Goal: Obtain resource: Download file/media

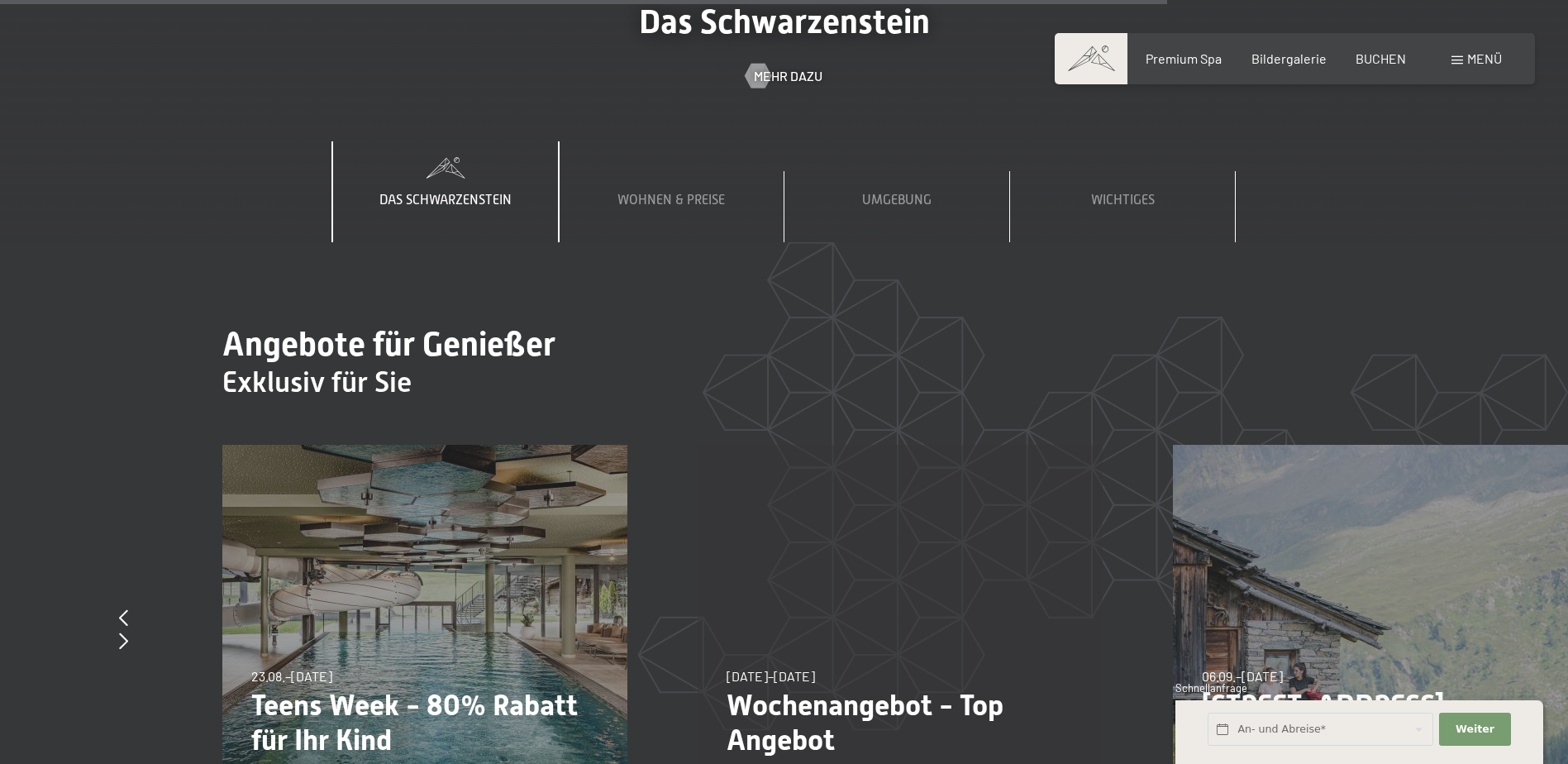
scroll to position [6204, 0]
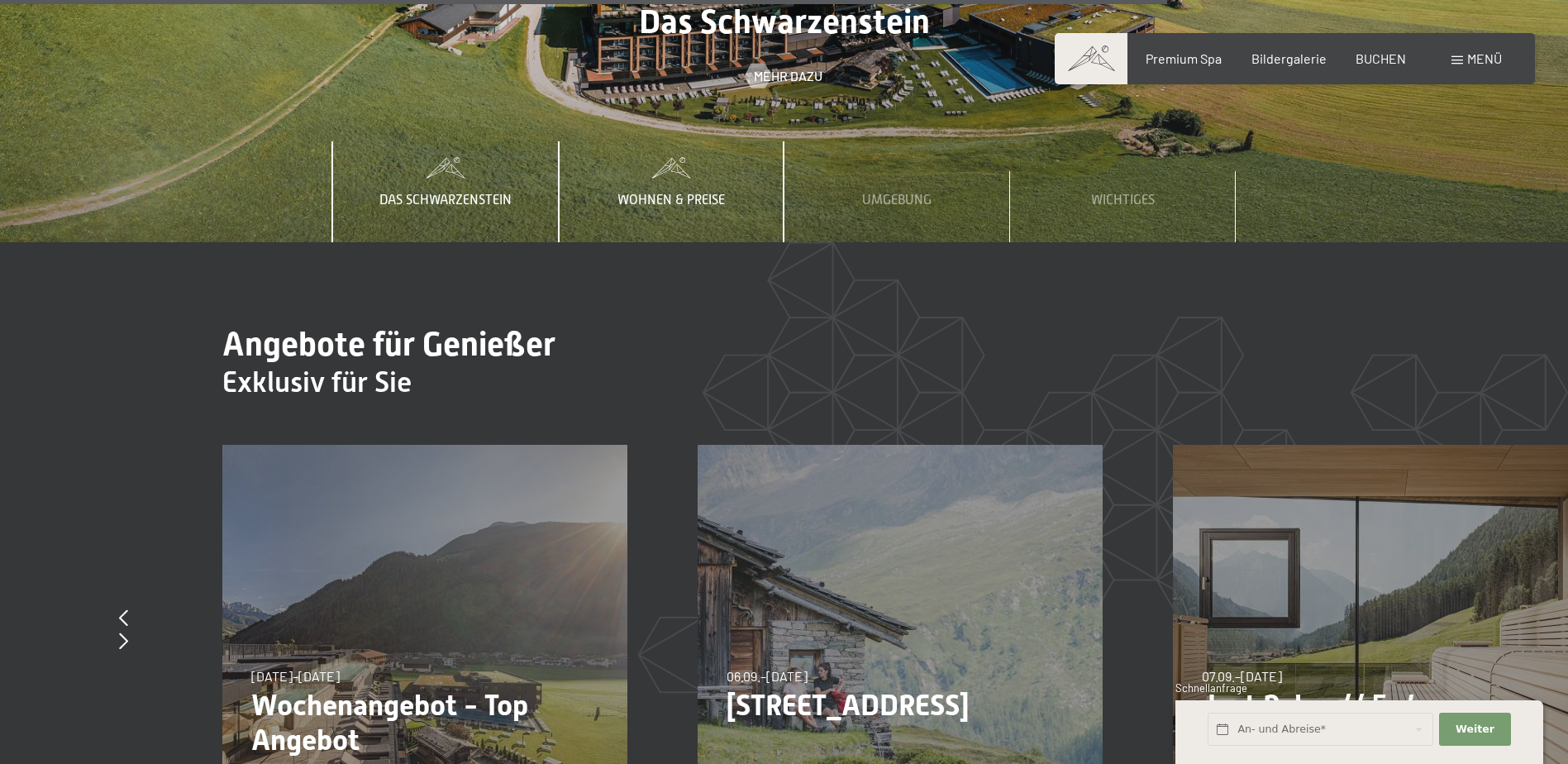
click at [664, 192] on span "Wohnen & Preise" at bounding box center [671, 199] width 107 height 15
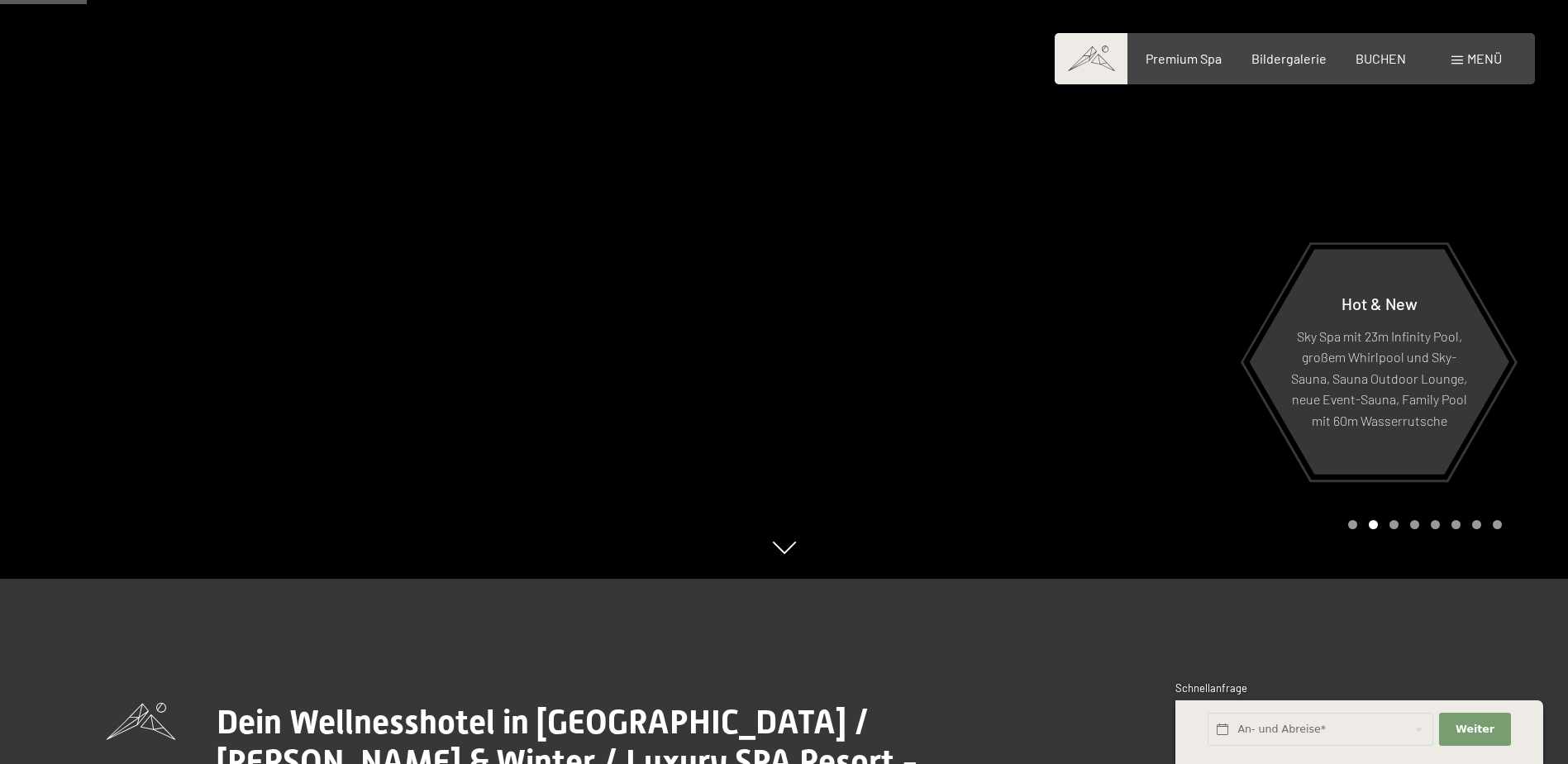
scroll to position [0, 0]
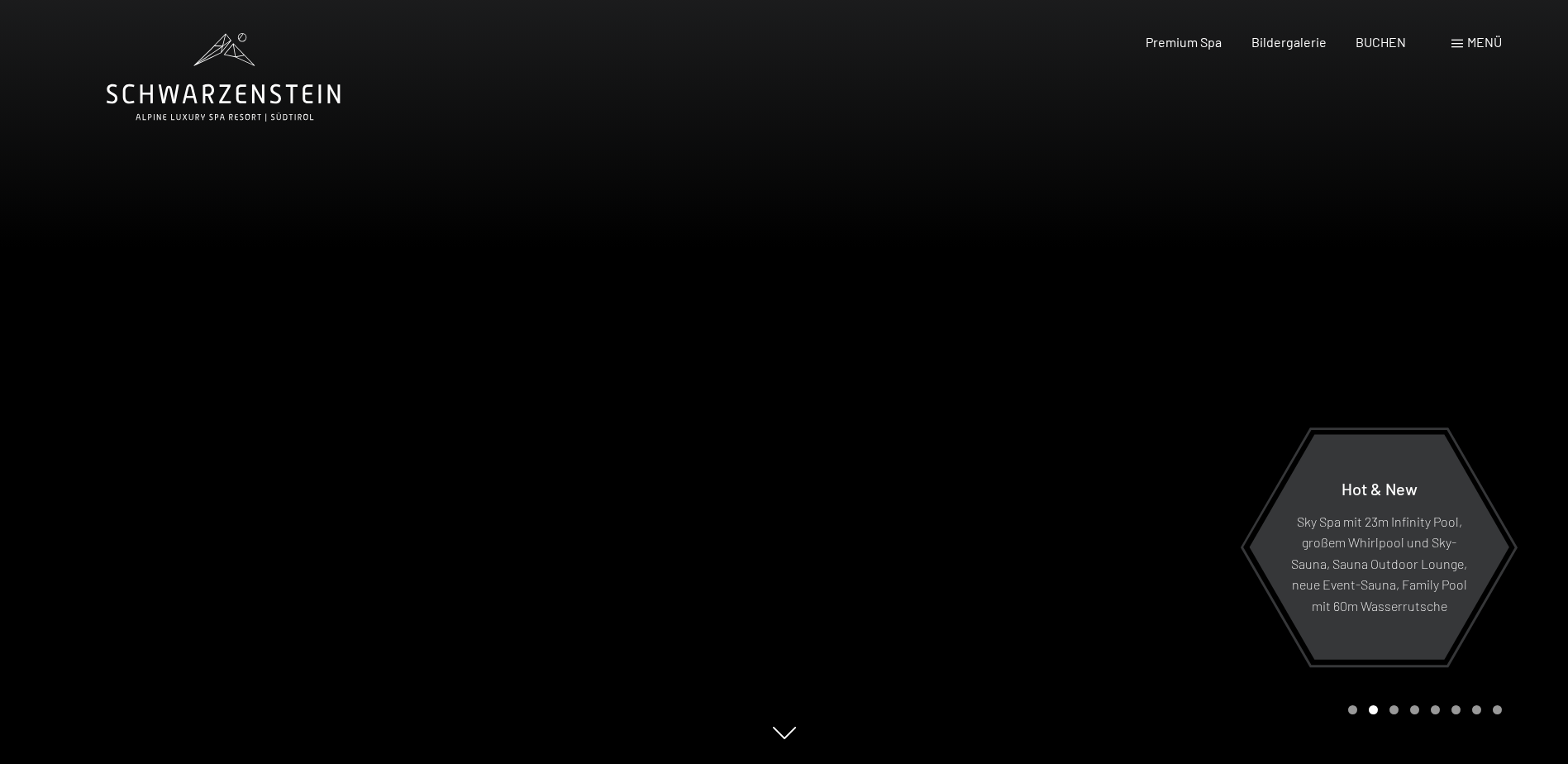
click at [241, 104] on icon at bounding box center [223, 77] width 234 height 89
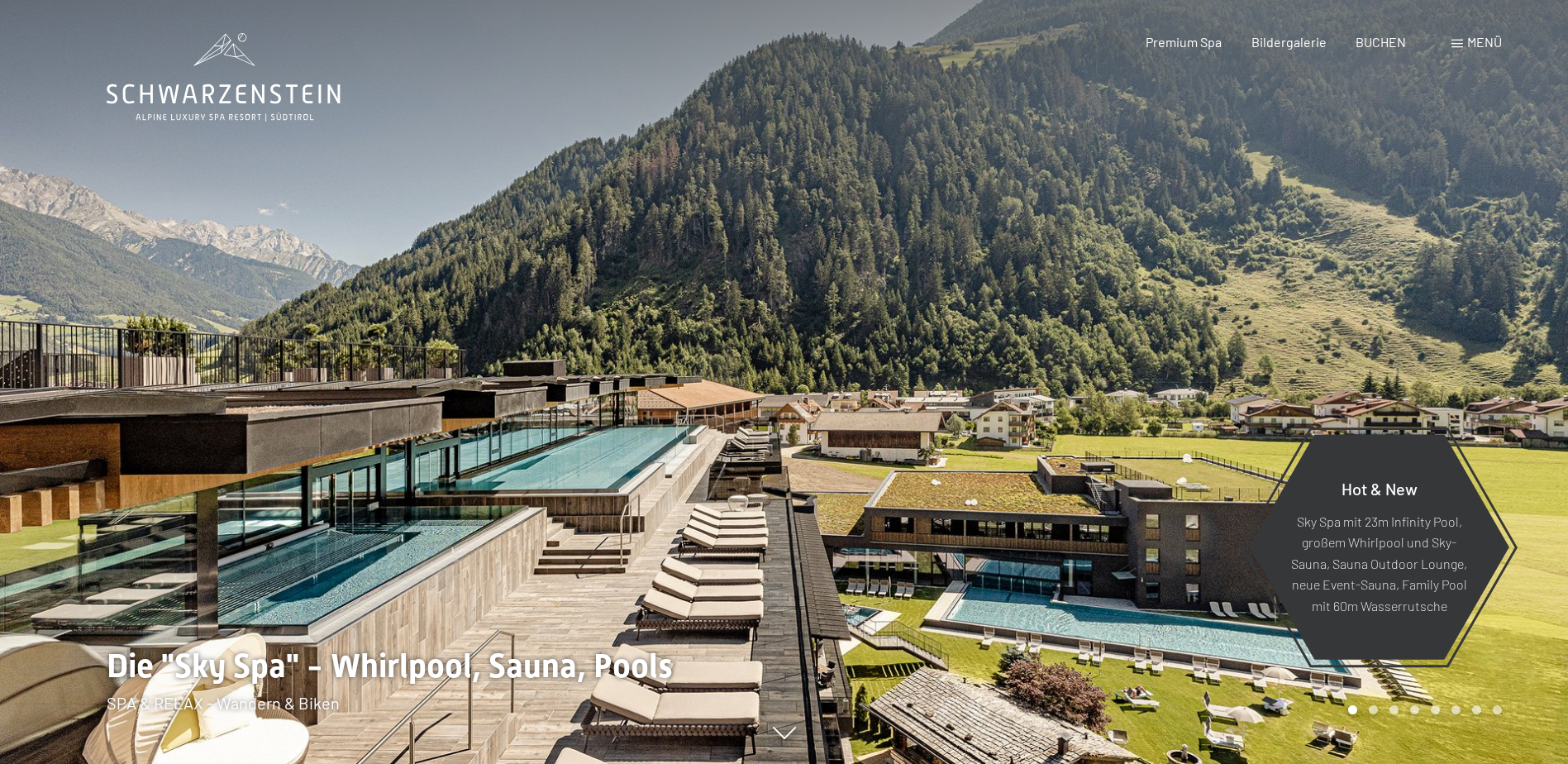
click at [1489, 48] on span "Menü" at bounding box center [1485, 42] width 35 height 15
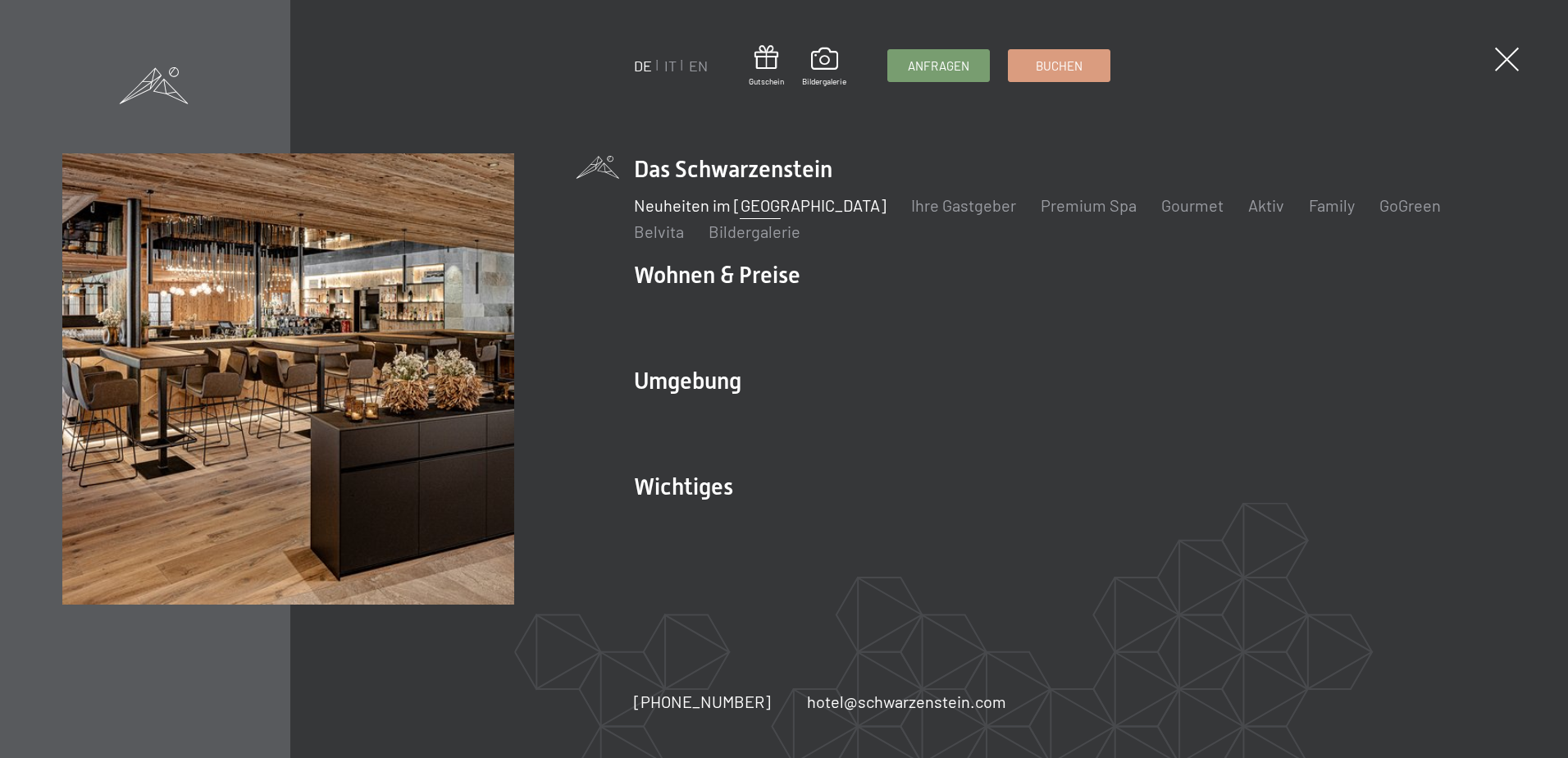
click at [757, 207] on link "Neuheiten im [GEOGRAPHIC_DATA]" at bounding box center [760, 205] width 252 height 20
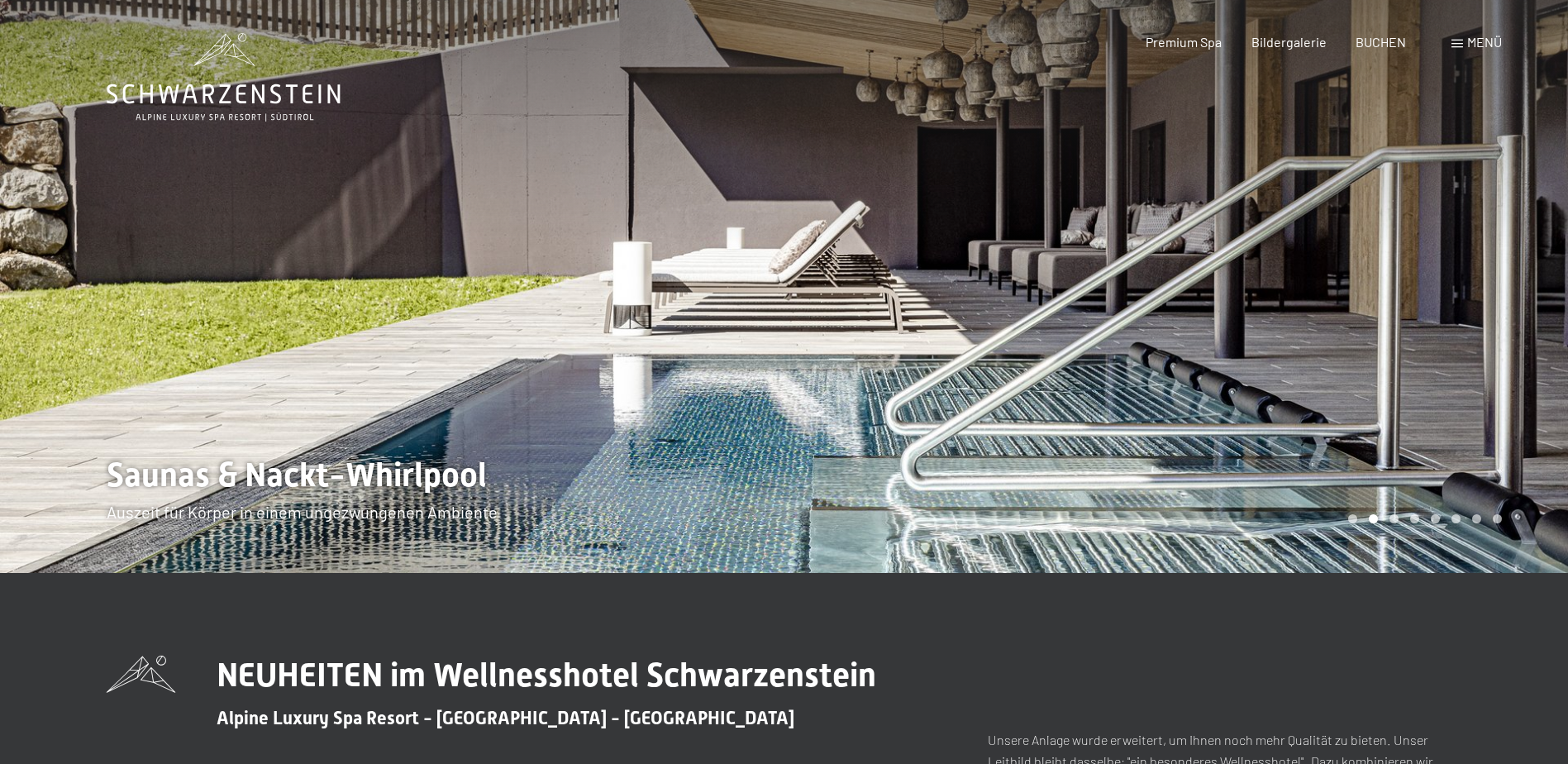
click at [1487, 43] on span "Menü" at bounding box center [1485, 42] width 35 height 15
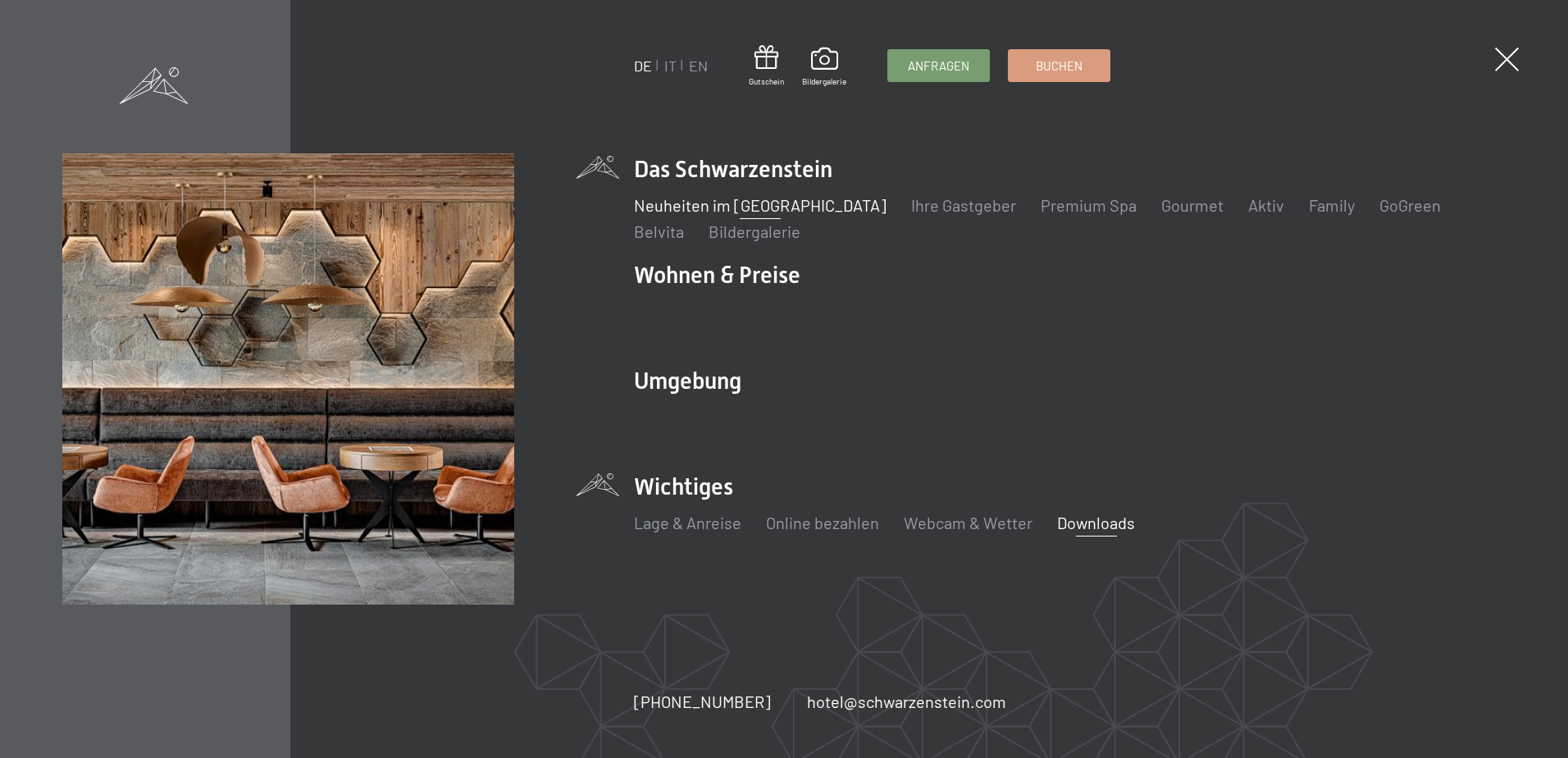
click at [1080, 527] on link "Downloads" at bounding box center [1095, 523] width 78 height 20
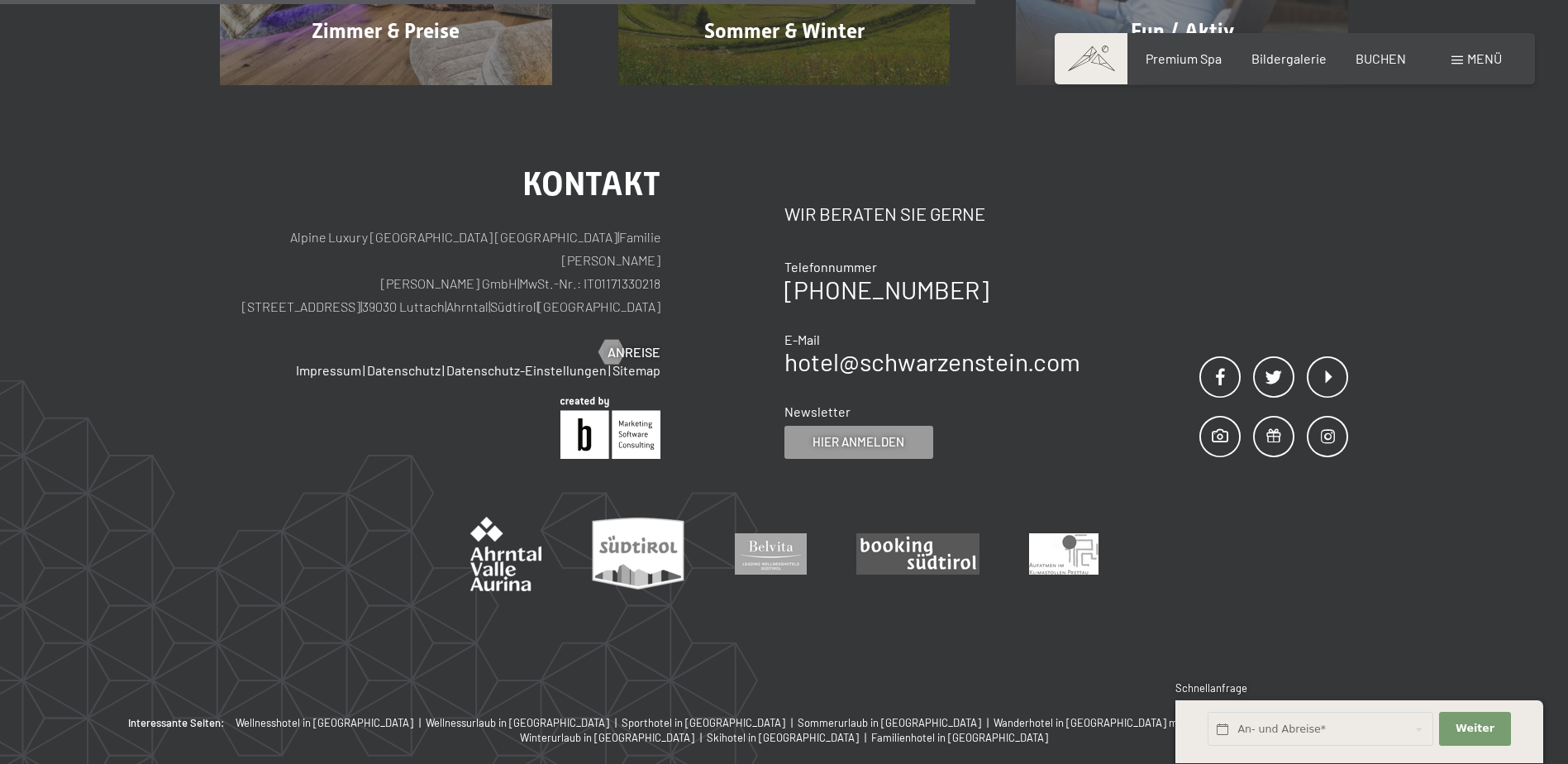
scroll to position [692, 0]
